Goal: Navigation & Orientation: Find specific page/section

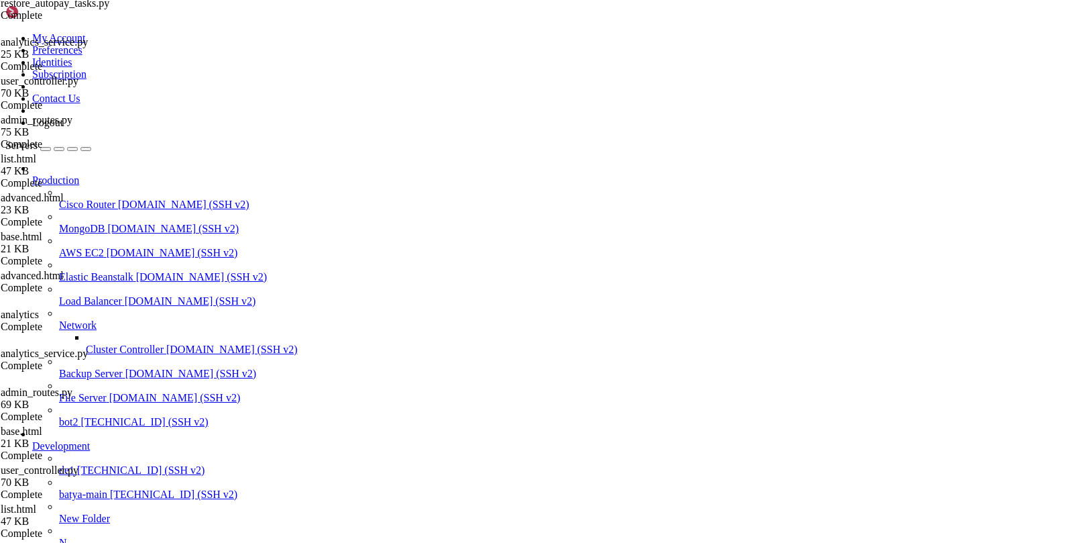
scroll to position [0, 8]
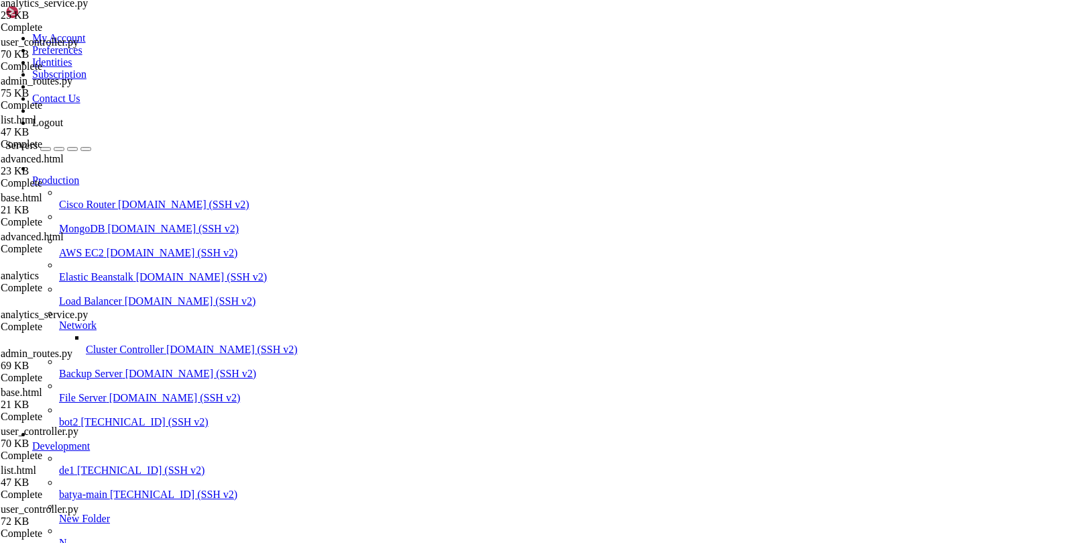
scroll to position [0, 0]
type input "/var/service/vpn-no-yk/templates/users"
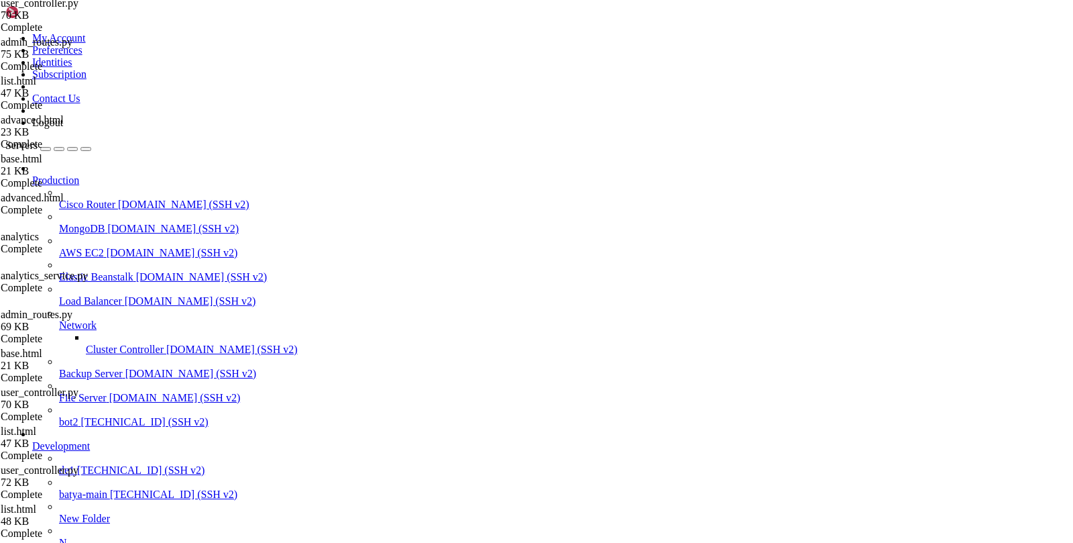
scroll to position [393, 0]
